Goal: Information Seeking & Learning: Find specific page/section

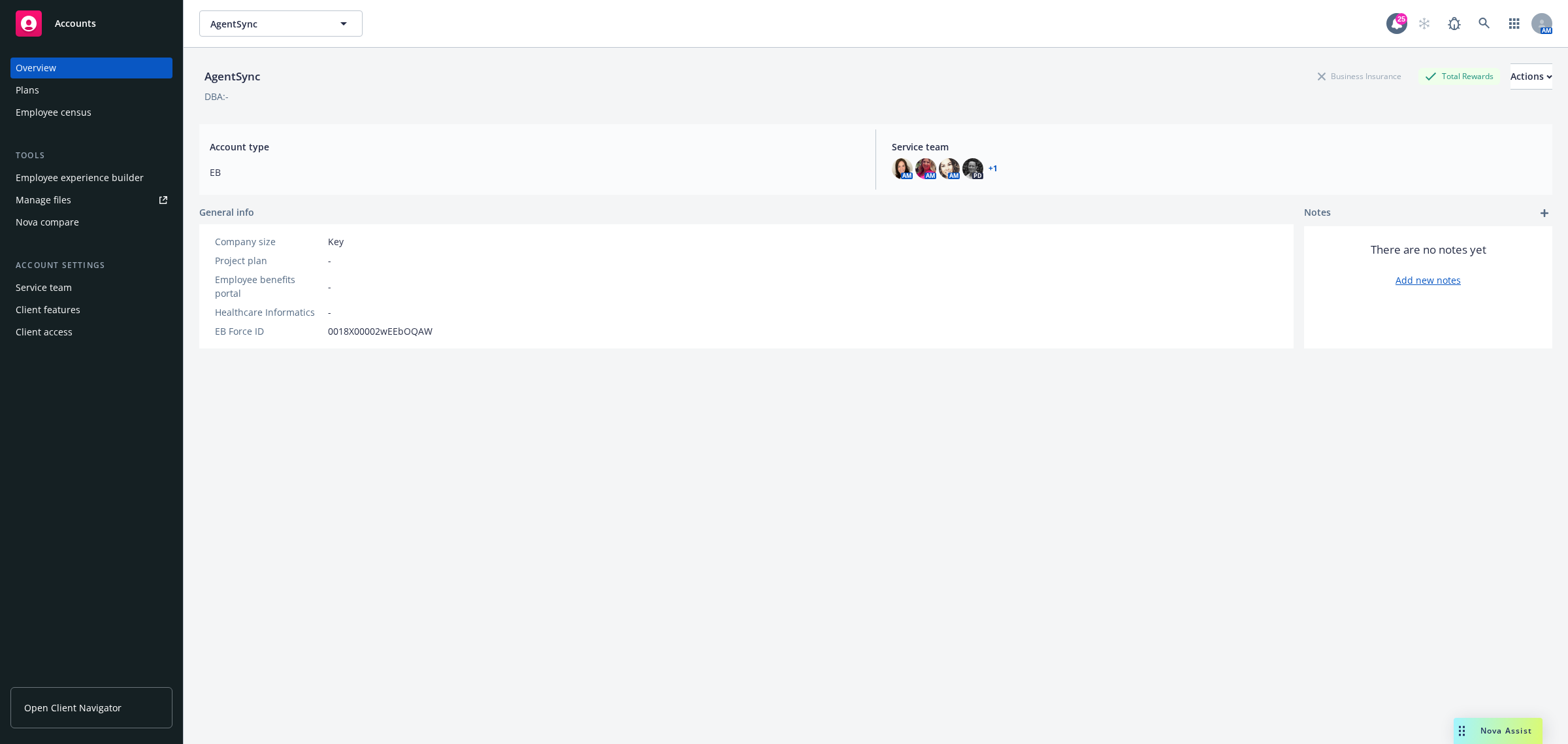
click at [1476, 736] on div "Nova Assist" at bounding box center [1506, 730] width 72 height 11
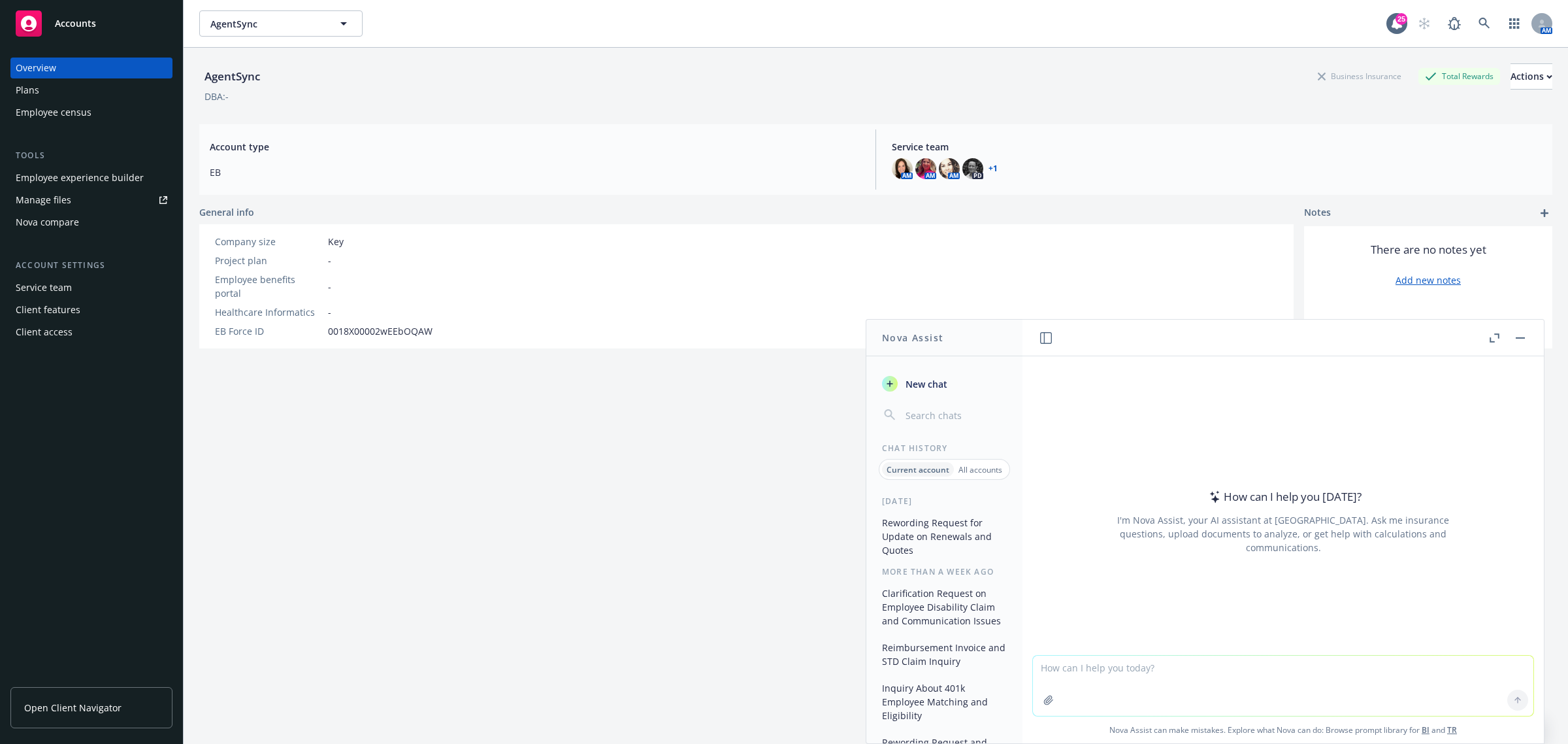
click at [1086, 662] on textarea at bounding box center [1283, 686] width 501 height 60
paste textarea "Thank you for sending this over. Can you please reconfirm that had the prior au…"
type textarea "reword - Thank you for sending this over. Can you please reconfirm that had the…"
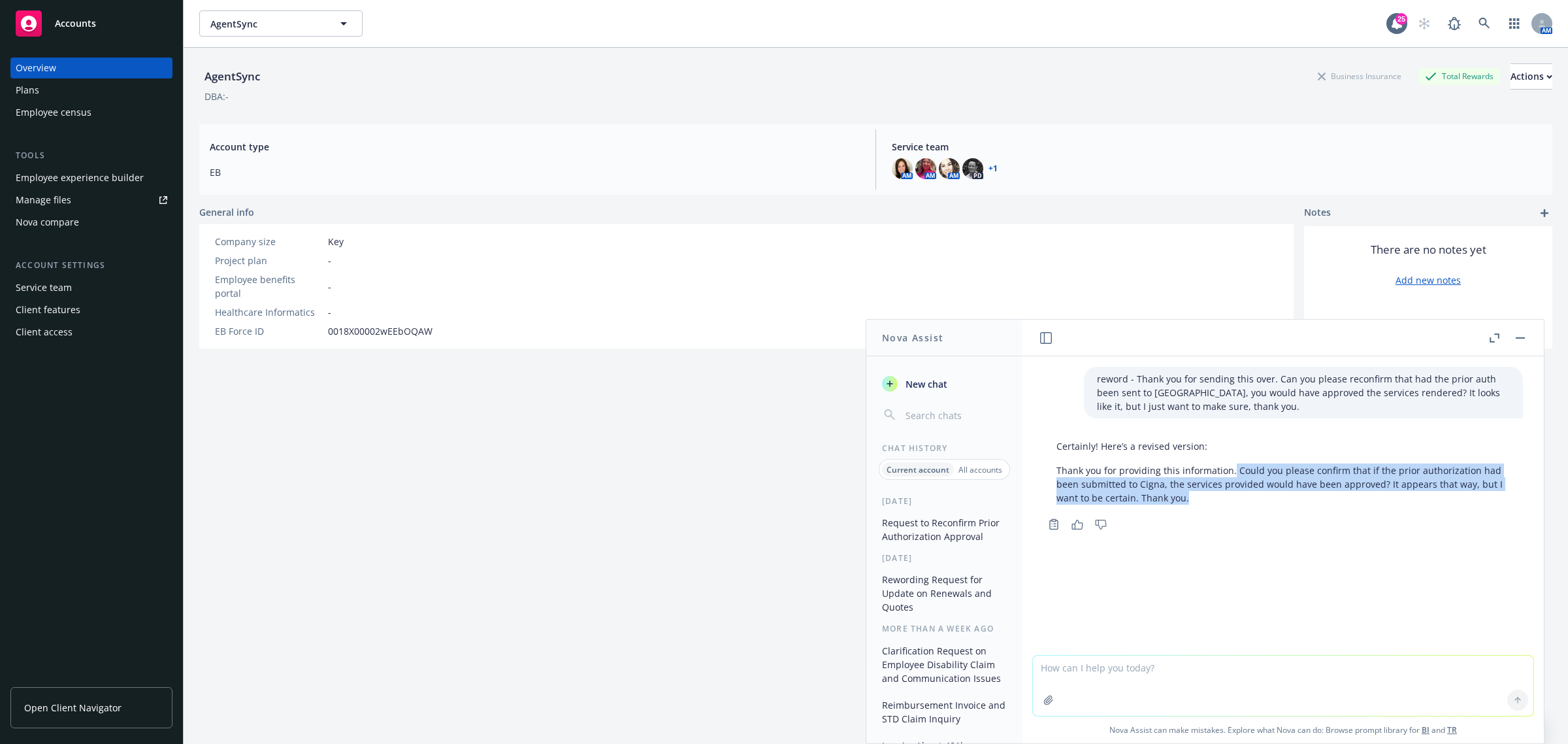
drag, startPoint x: 1191, startPoint y: 498, endPoint x: 1232, endPoint y: 466, distance: 52.0
click at [1232, 466] on p "Thank you for providing this information. Could you please confirm that if the …" at bounding box center [1283, 484] width 453 height 41
copy p "Could you please confirm that if the prior authorization had been submitted to …"
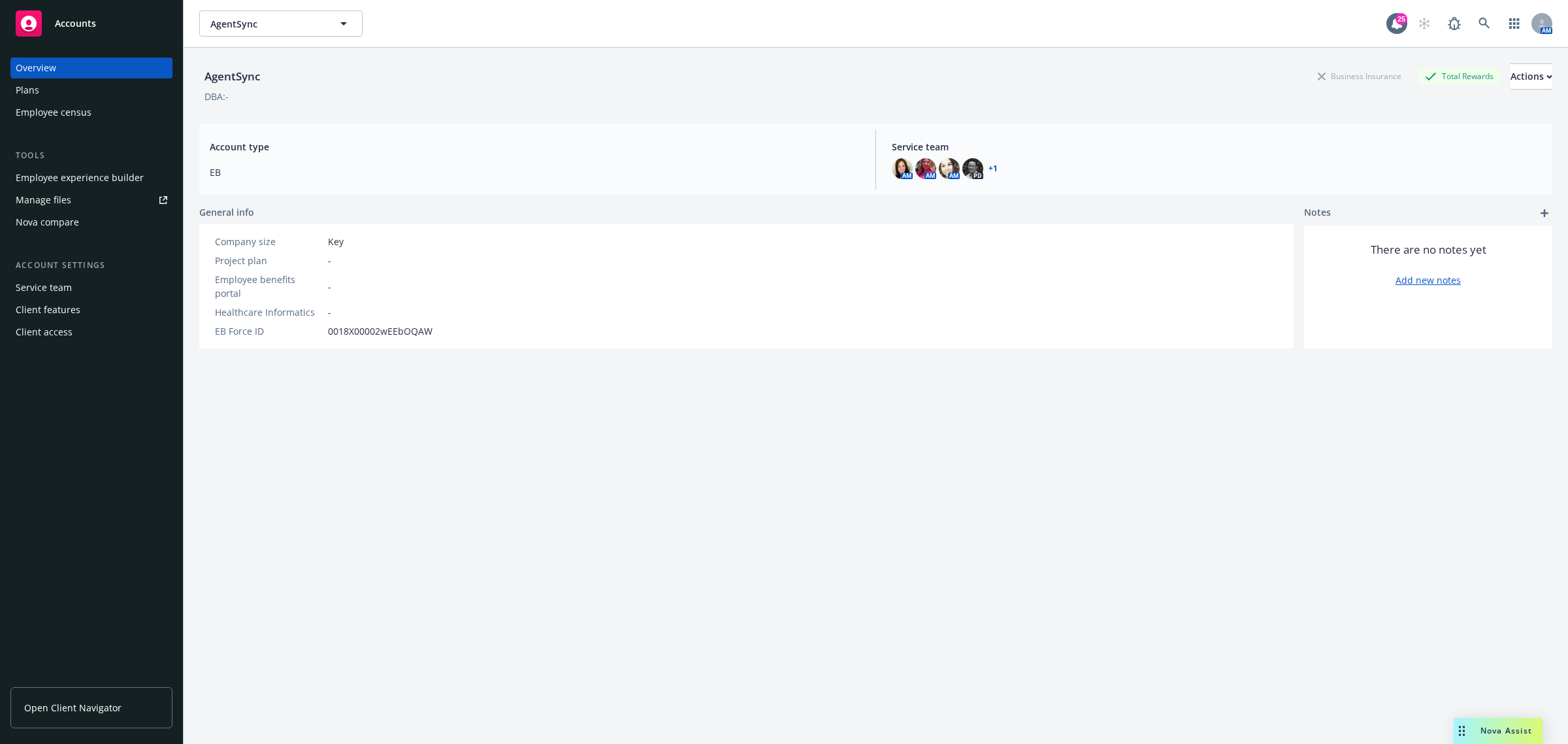
click at [36, 90] on div "Plans" at bounding box center [27, 90] width 24 height 21
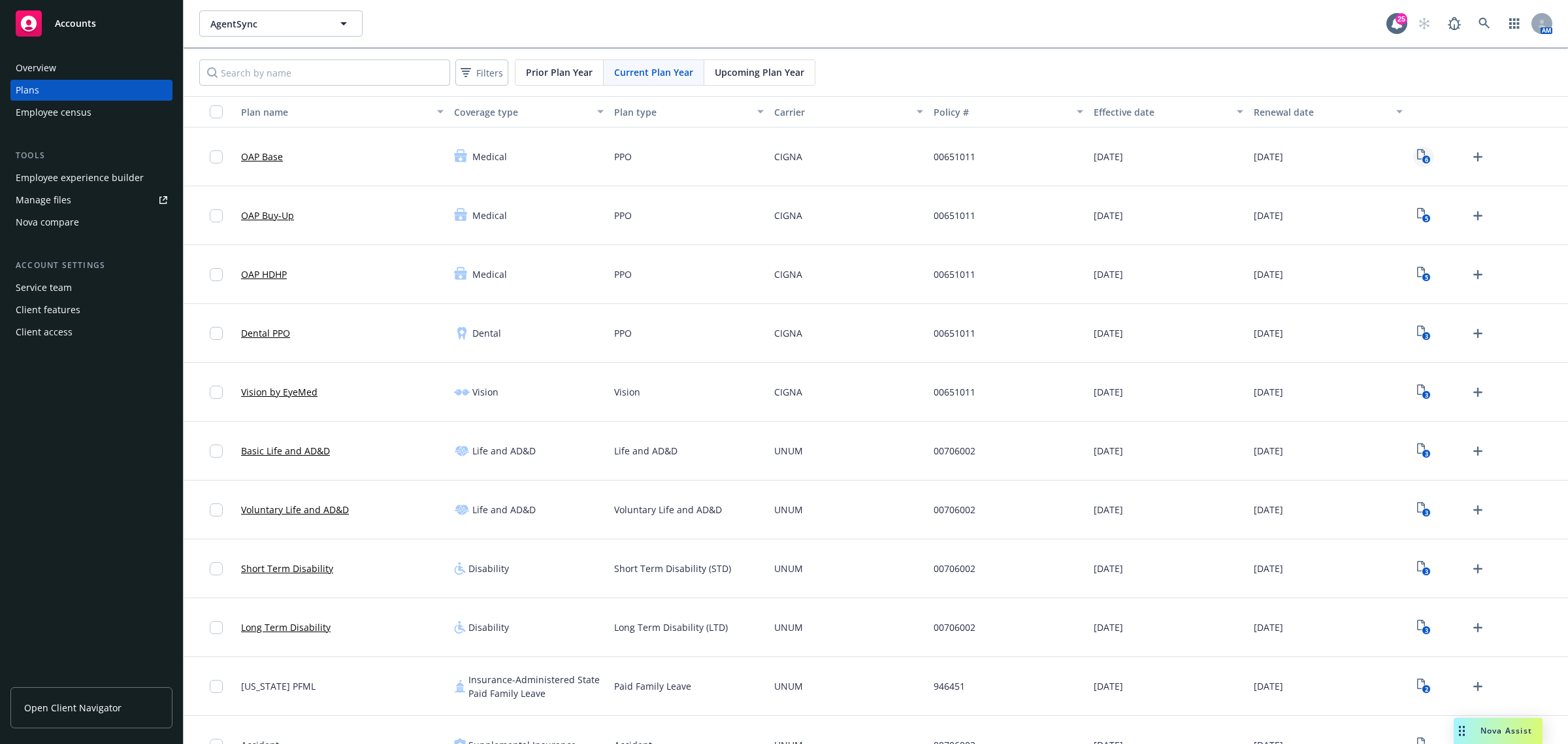
click at [1419, 154] on icon "6" at bounding box center [1423, 156] width 14 height 15
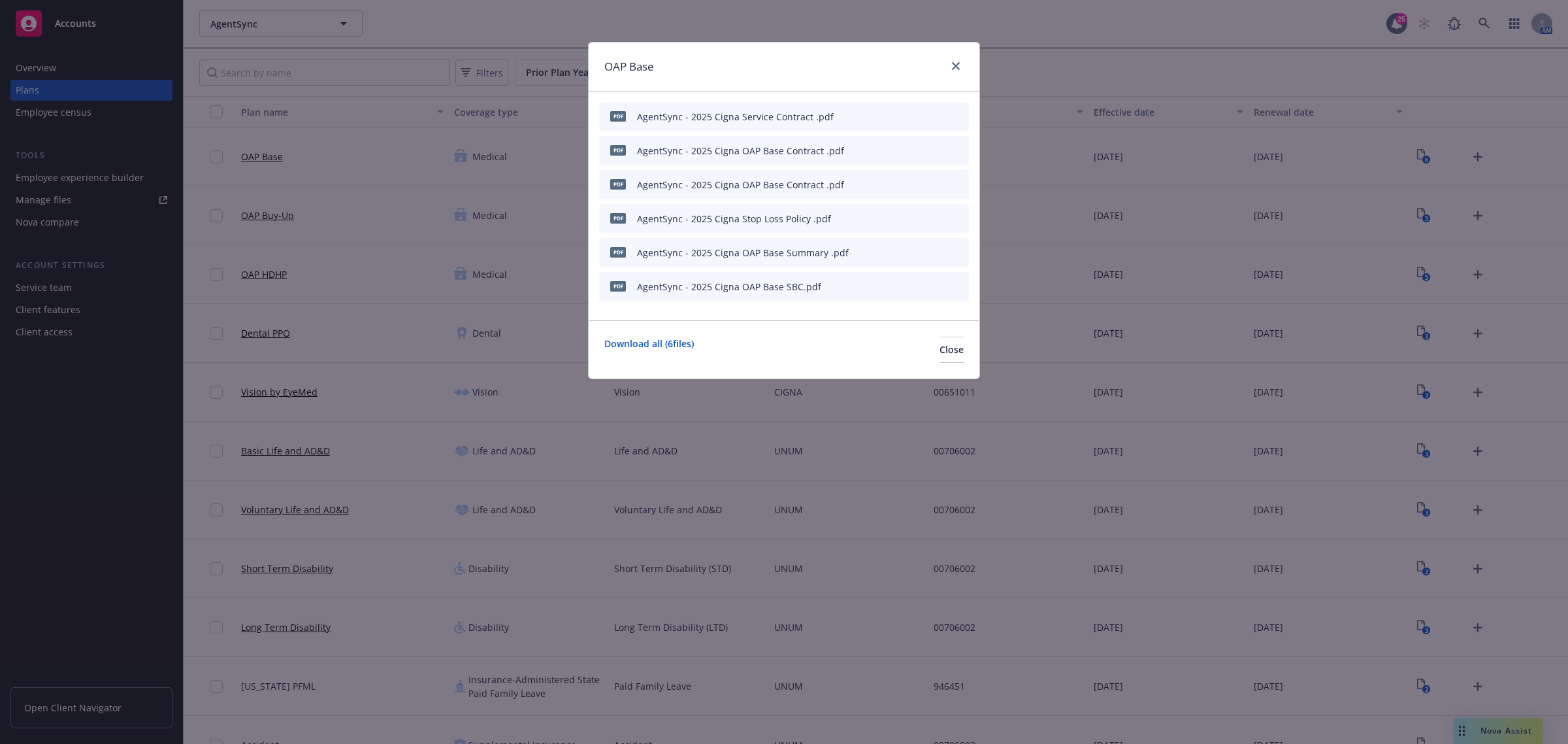
click at [532, 32] on div "OAP Base pdf AgentSync - 2025 Cigna Service Contract .pdf pdf AgentSync - 2025 …" at bounding box center [784, 372] width 1568 height 744
click at [478, 36] on div "OAP Base pdf AgentSync - 2025 Cigna Service Contract .pdf pdf AgentSync - 2025 …" at bounding box center [784, 372] width 1568 height 744
click at [118, 510] on div "OAP Base pdf AgentSync - 2025 Cigna Service Contract .pdf pdf AgentSync - 2025 …" at bounding box center [784, 372] width 1568 height 744
click at [956, 69] on icon "close" at bounding box center [956, 66] width 8 height 8
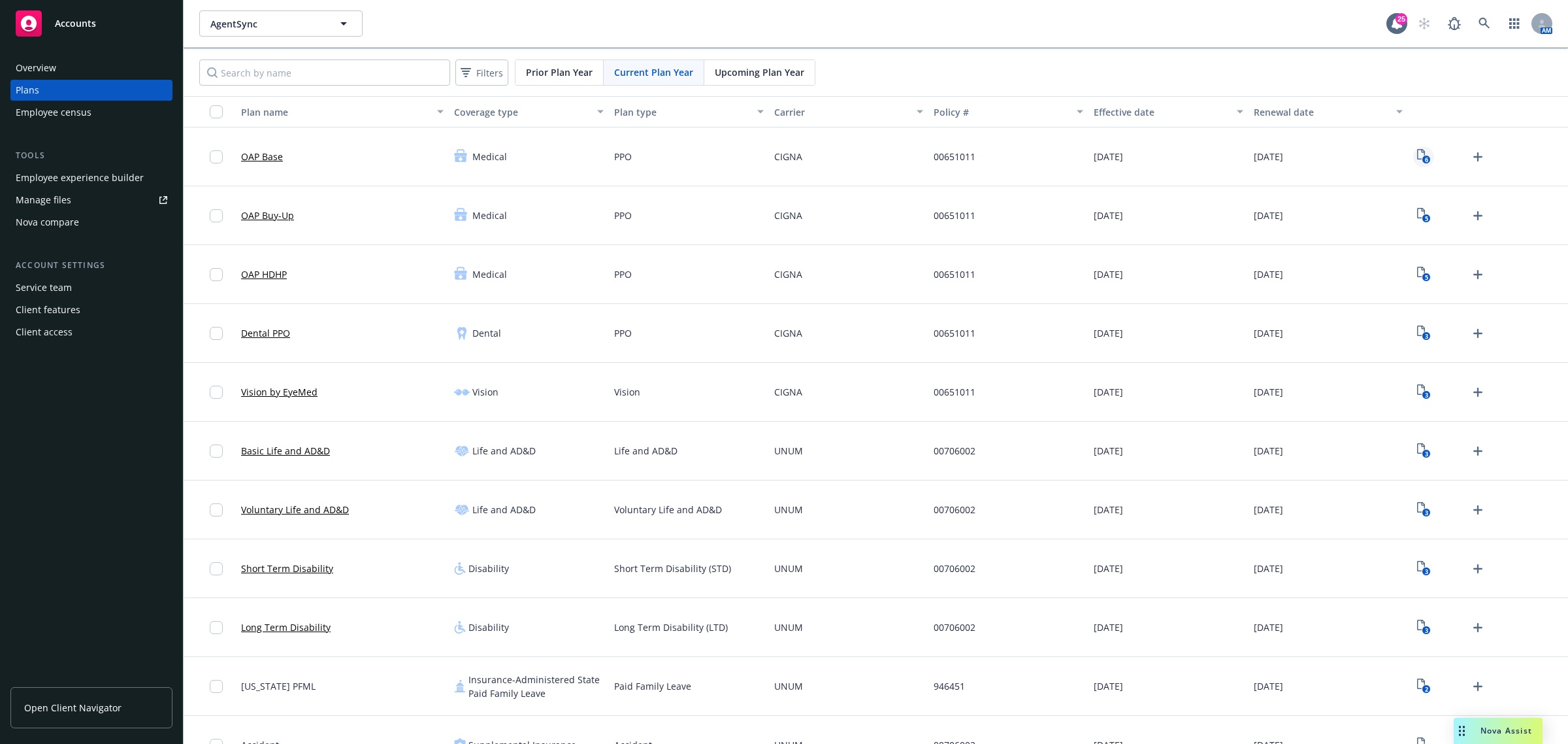
click at [1417, 155] on icon "6" at bounding box center [1423, 156] width 14 height 15
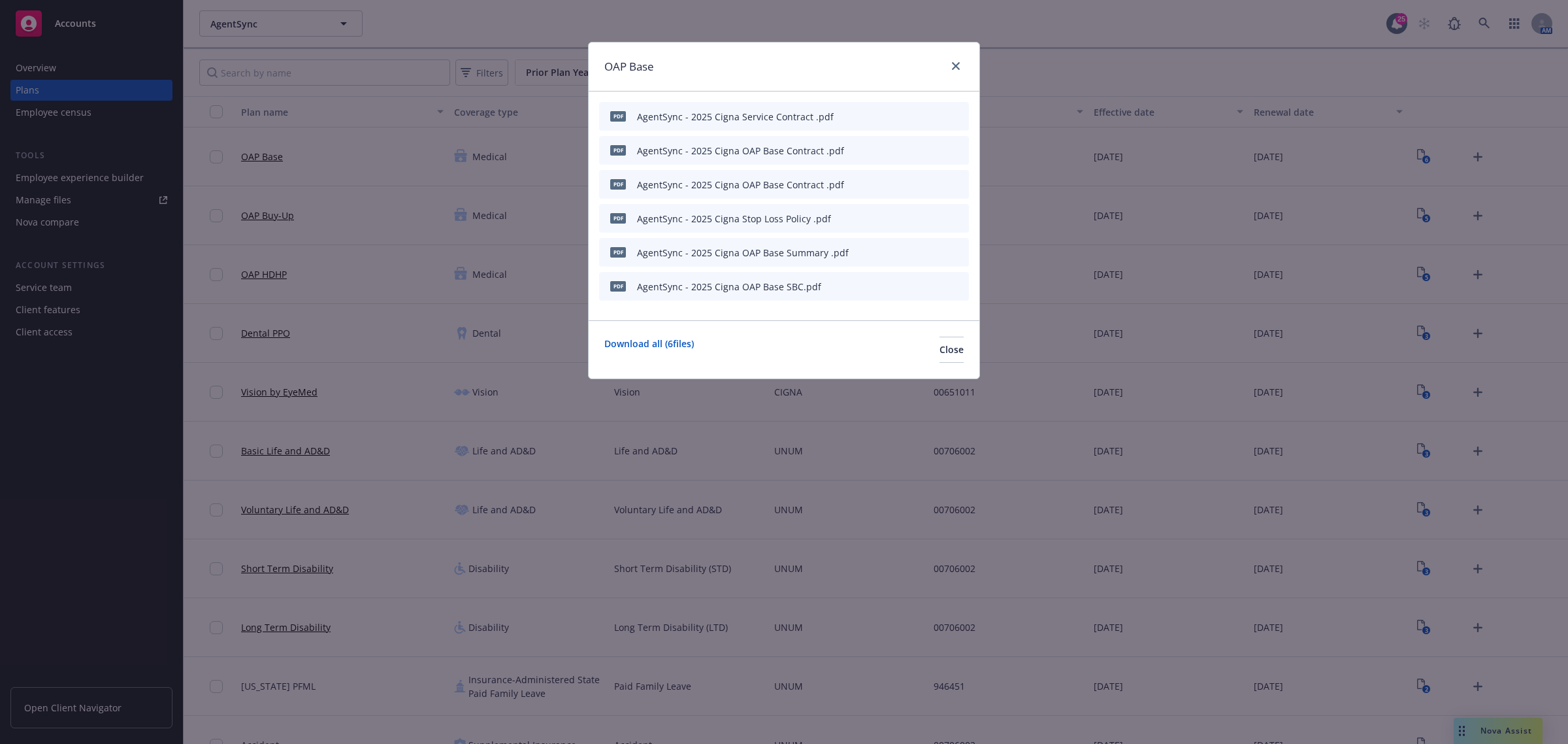
click at [938, 288] on icon "preview file" at bounding box center [935, 285] width 11 height 9
click at [948, 66] on link "close" at bounding box center [956, 66] width 16 height 16
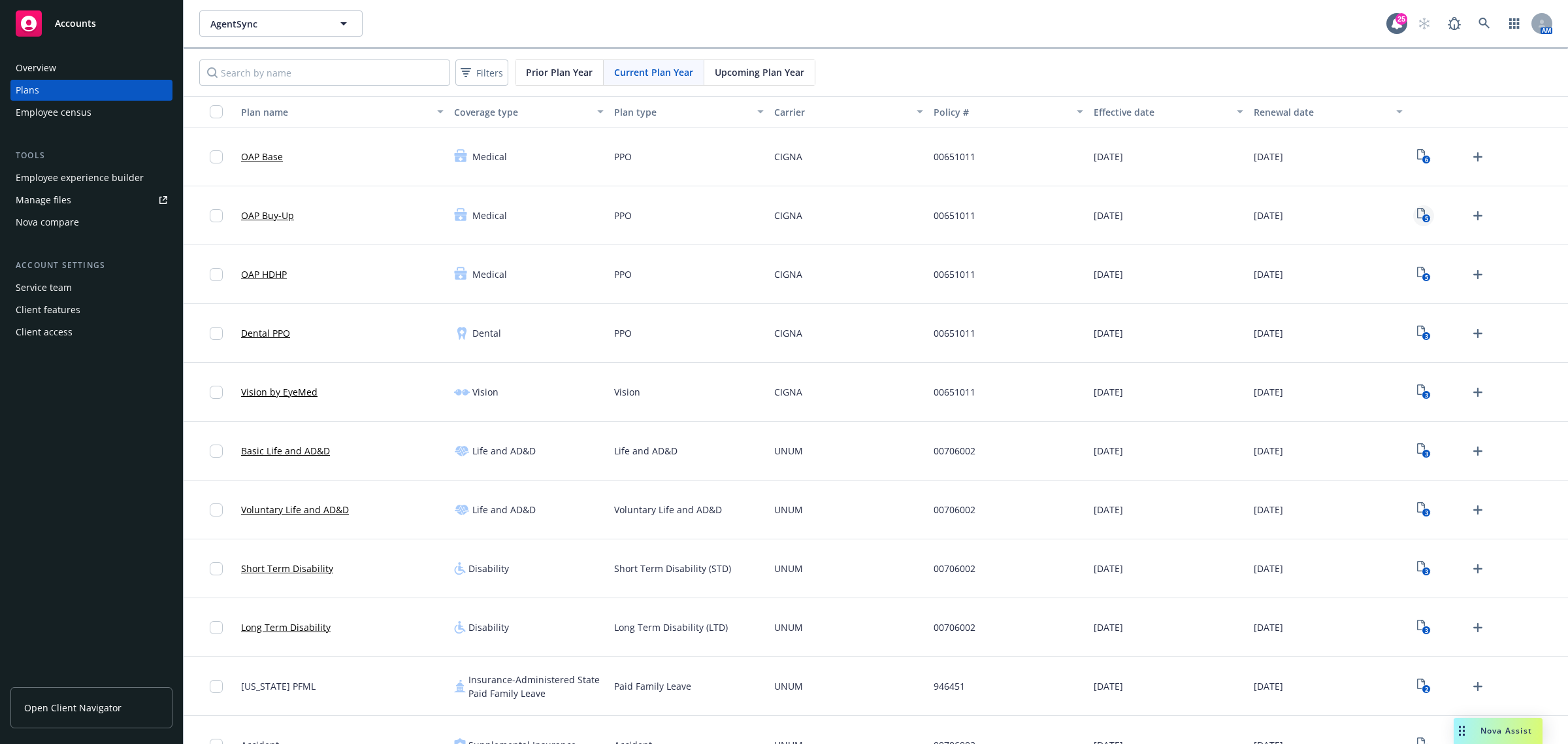
click at [1424, 217] on text "5" at bounding box center [1425, 219] width 4 height 9
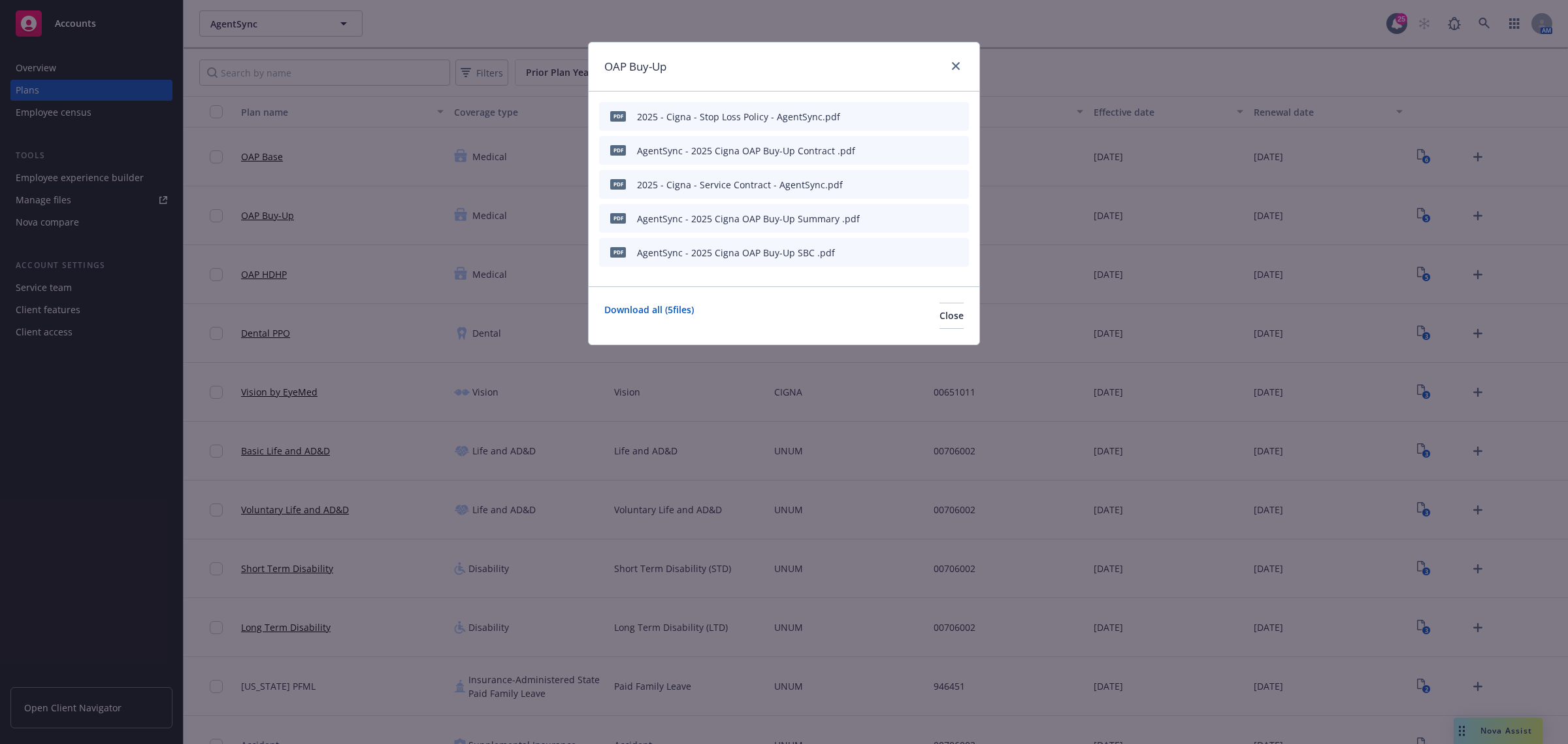
click at [931, 253] on icon "preview file" at bounding box center [935, 252] width 11 height 9
click at [953, 67] on icon "close" at bounding box center [956, 66] width 8 height 8
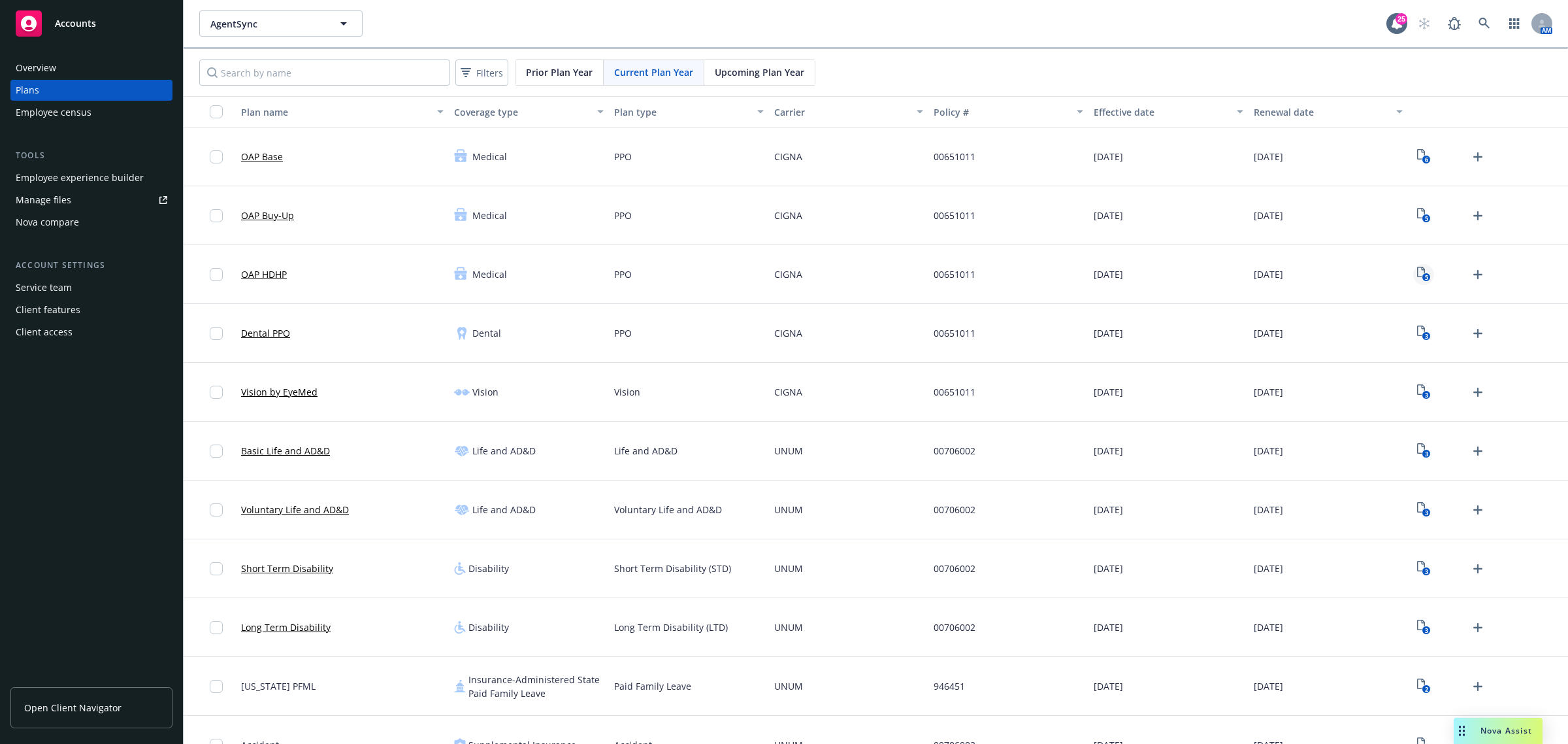
click at [1417, 273] on icon "5" at bounding box center [1423, 274] width 14 height 15
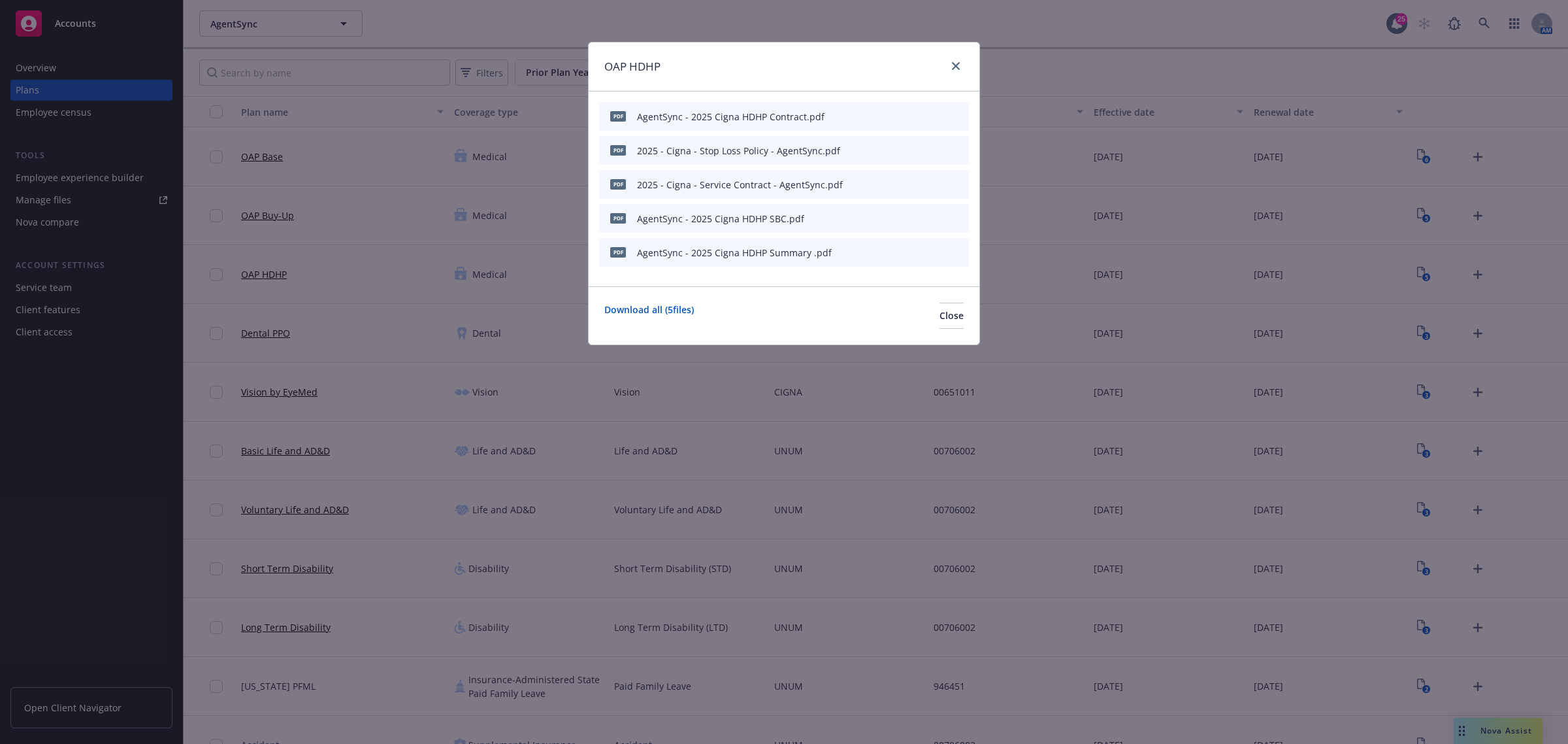
click at [935, 217] on icon "preview file" at bounding box center [935, 217] width 11 height 9
